Goal: Task Accomplishment & Management: Use online tool/utility

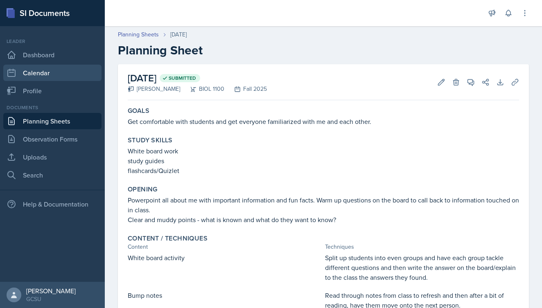
click at [28, 70] on link "Calendar" at bounding box center [52, 73] width 98 height 16
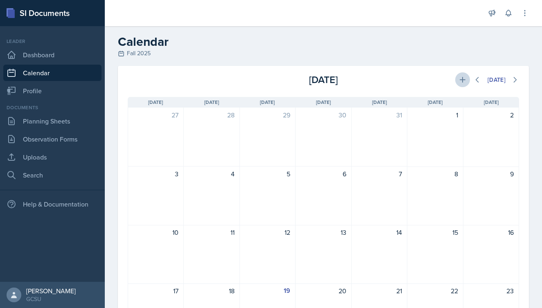
click at [462, 80] on icon at bounding box center [462, 80] width 6 height 6
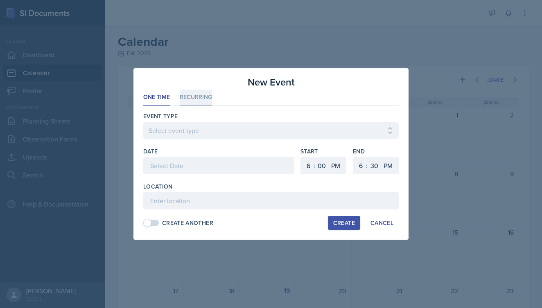
click at [206, 95] on li "Recurring" at bounding box center [196, 98] width 32 height 16
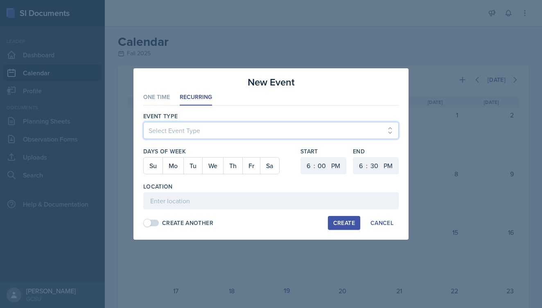
select select "700c1d41-4793-48d3-8616-e09499dfb71d"
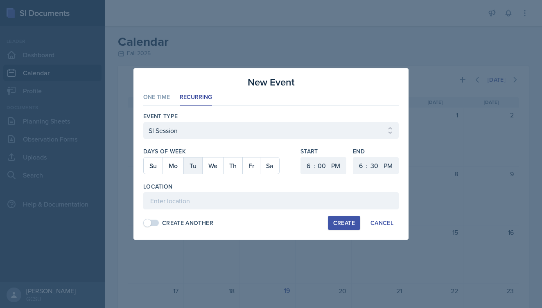
click at [191, 168] on button "Tu" at bounding box center [192, 165] width 19 height 16
click at [229, 162] on button "Th" at bounding box center [232, 165] width 19 height 16
select select "30"
select select "8"
click at [366, 165] on div ":" at bounding box center [367, 166] width 2 height 10
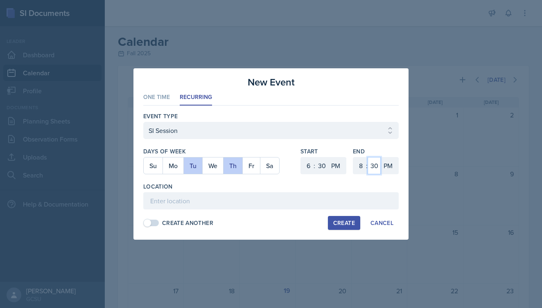
select select "0"
click at [337, 107] on div "Event Type Select Event Type Leader Training New Calendar Event SI Session Days…" at bounding box center [270, 170] width 255 height 128
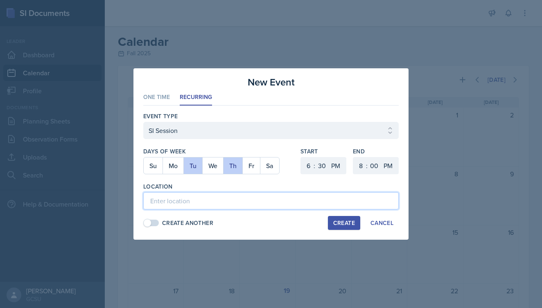
click at [215, 196] on input at bounding box center [270, 200] width 255 height 17
type input "A&S 142"
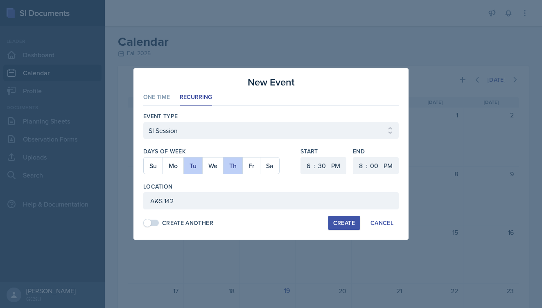
click at [335, 222] on div "Create" at bounding box center [344, 223] width 22 height 7
select select
select select "0"
select select "6"
select select "30"
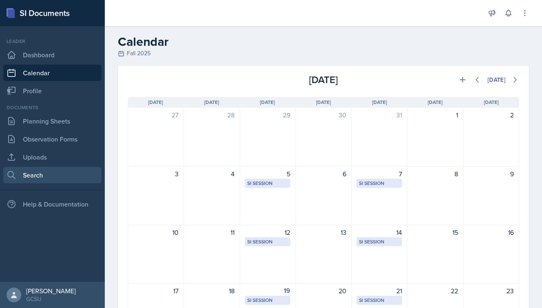
click at [44, 177] on link "Search" at bounding box center [52, 175] width 98 height 16
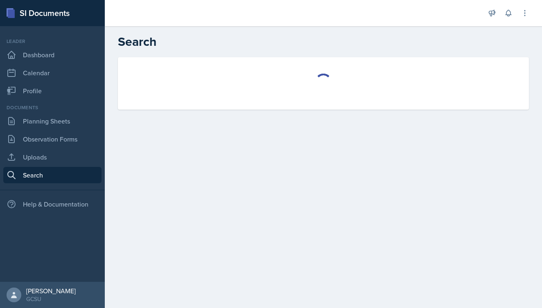
select select "all"
select select "1"
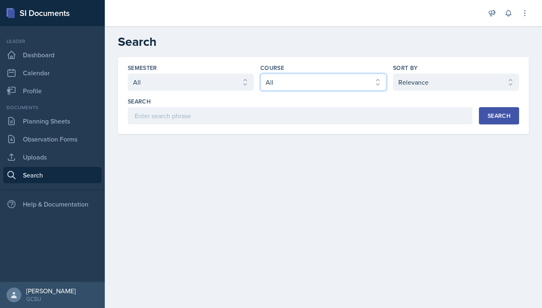
select select "36541d13-729a-45ef-a9cb-922687840166"
click at [488, 120] on button "Search" at bounding box center [499, 115] width 40 height 17
